Goal: Download file/media

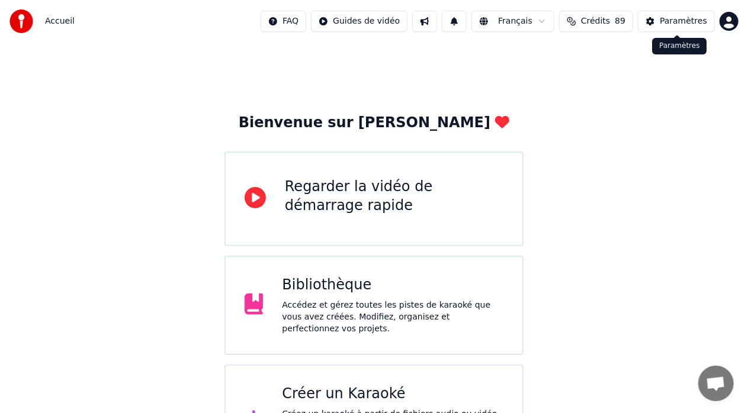
click at [681, 18] on div "Paramètres" at bounding box center [682, 21] width 47 height 12
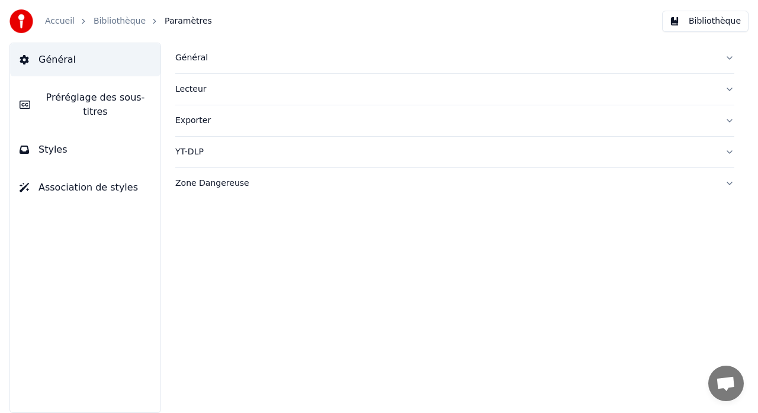
click at [706, 22] on button "Bibliothèque" at bounding box center [705, 21] width 86 height 21
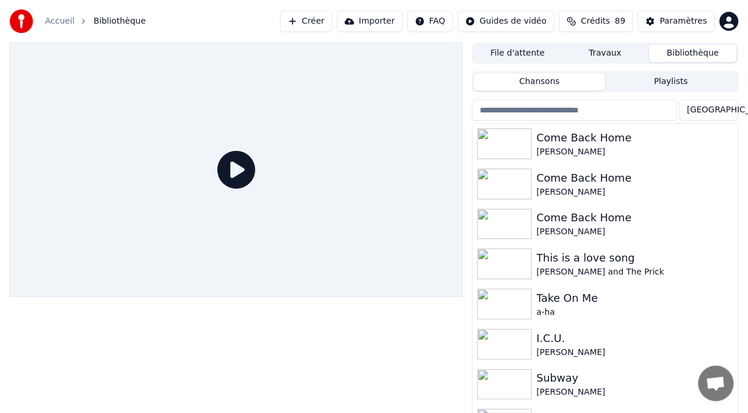
click at [308, 21] on button "Créer" at bounding box center [306, 21] width 52 height 21
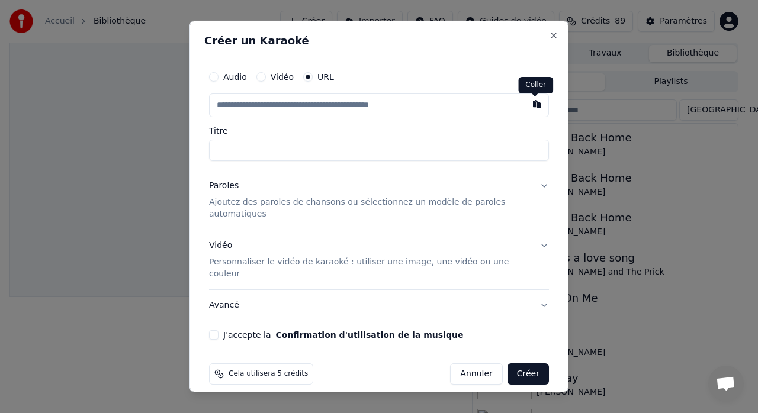
click at [530, 111] on button "button" at bounding box center [537, 104] width 24 height 21
type input "**********"
click at [214, 330] on button "J'accepte la Confirmation d'utilisation de la musique" at bounding box center [213, 334] width 9 height 9
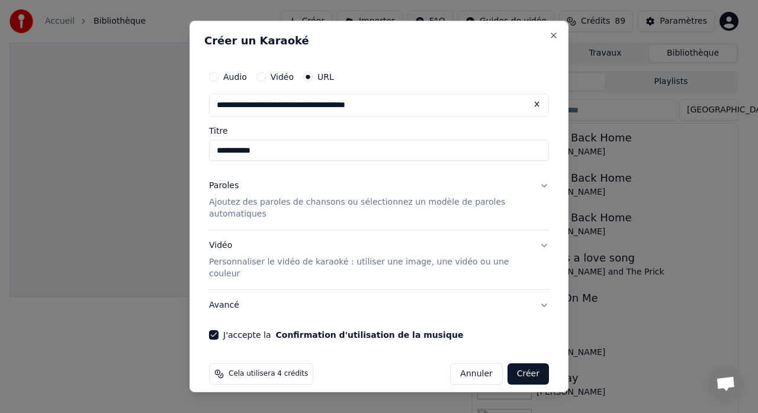
click at [529, 363] on button "Créer" at bounding box center [527, 373] width 41 height 21
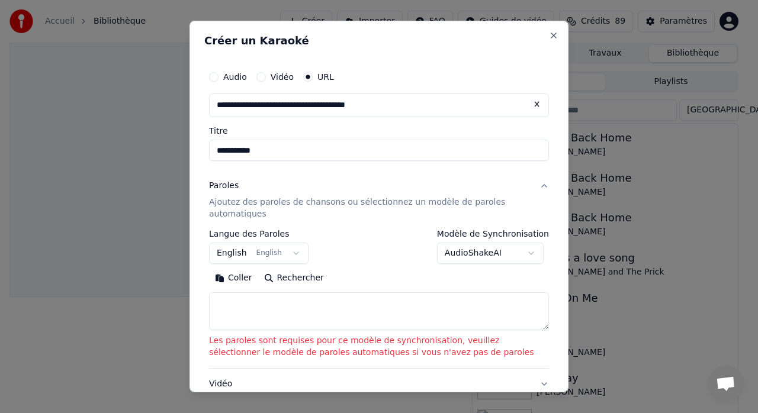
click at [230, 304] on textarea at bounding box center [379, 311] width 340 height 38
click at [238, 277] on button "Coller" at bounding box center [233, 278] width 49 height 19
type textarea "**********"
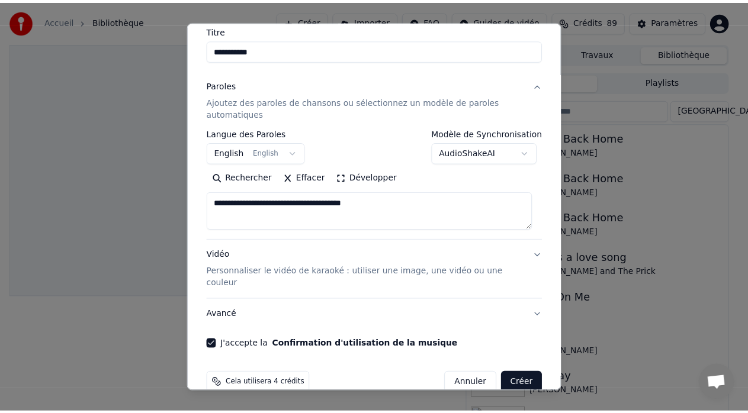
scroll to position [110, 0]
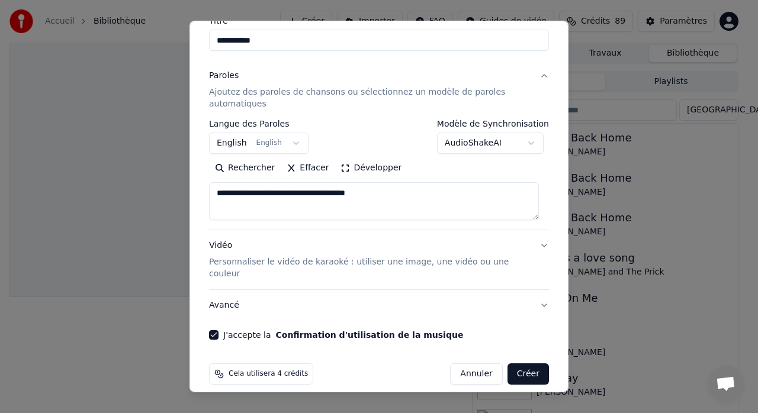
click at [516, 363] on button "Créer" at bounding box center [527, 373] width 41 height 21
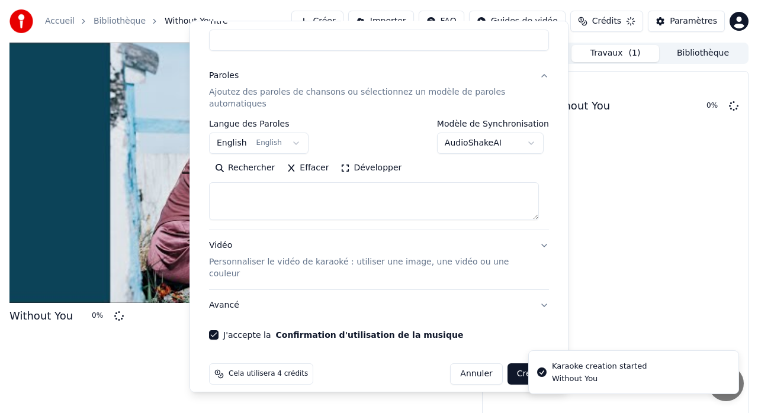
select select
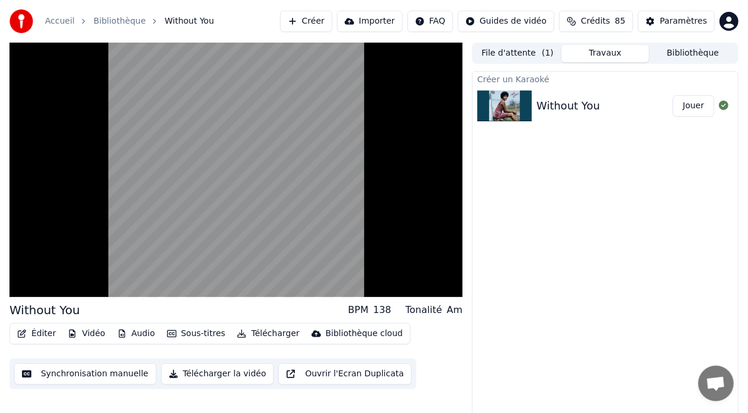
click at [693, 100] on button "Jouer" at bounding box center [692, 105] width 41 height 21
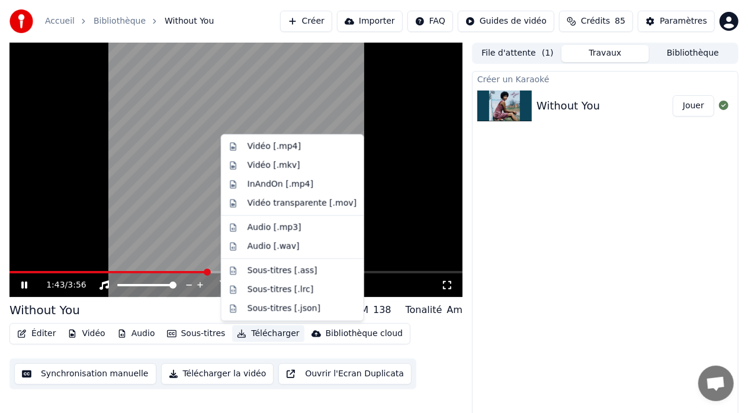
click at [257, 334] on button "Télécharger" at bounding box center [268, 334] width 72 height 17
click at [276, 227] on div "Audio [.mp3]" at bounding box center [274, 228] width 54 height 12
